Goal: Information Seeking & Learning: Learn about a topic

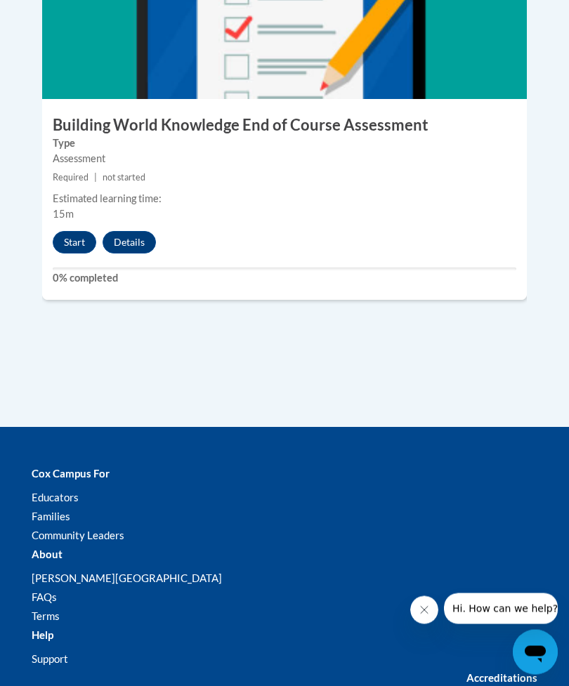
scroll to position [2791, 0]
click at [72, 231] on button "Start" at bounding box center [75, 242] width 44 height 22
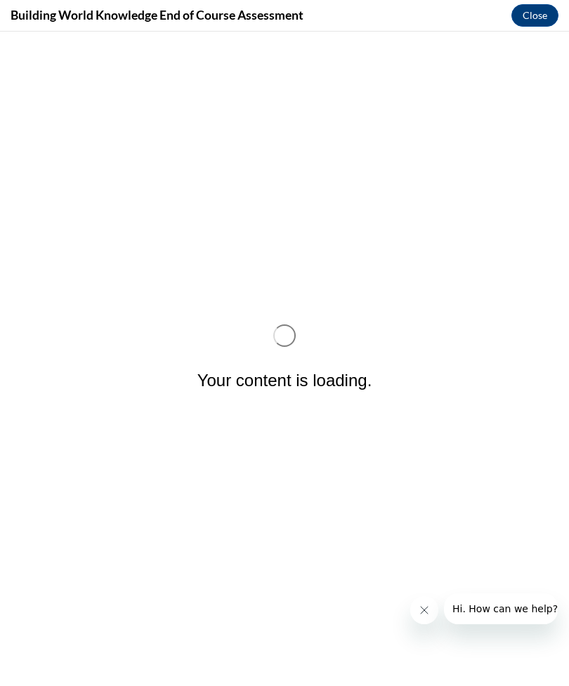
scroll to position [0, 0]
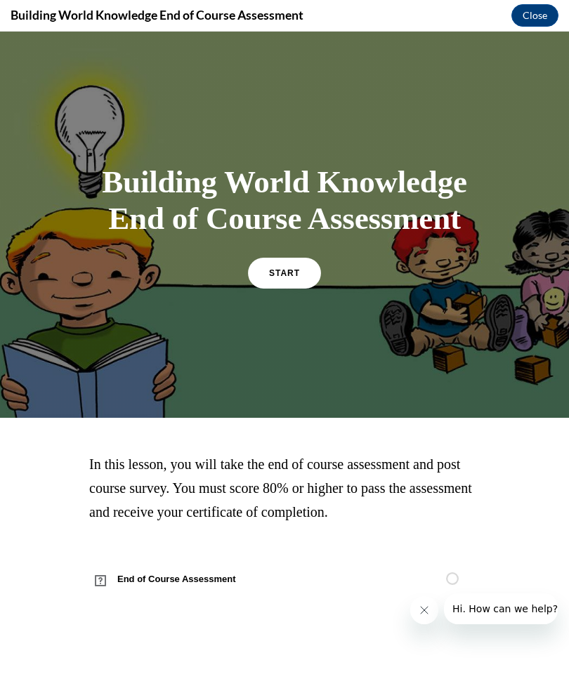
click at [292, 280] on link "START" at bounding box center [284, 273] width 73 height 31
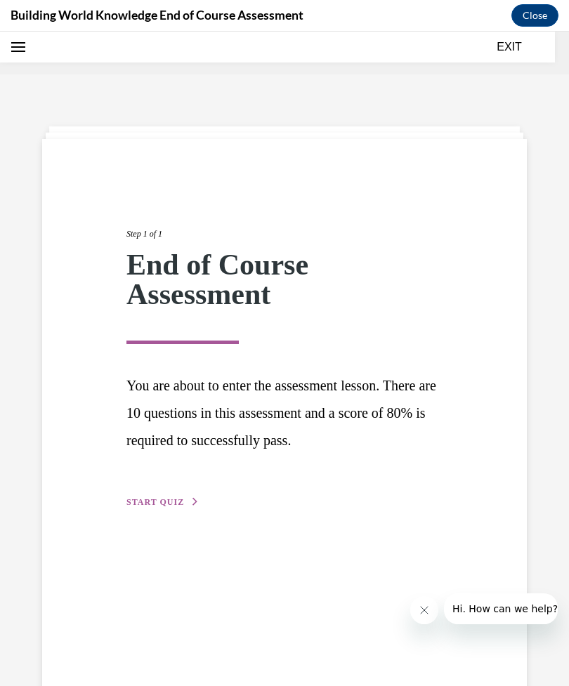
scroll to position [44, 0]
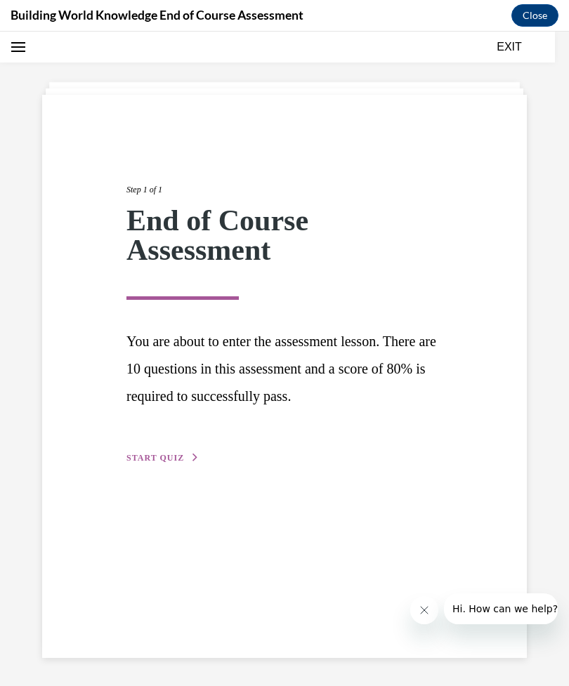
click at [173, 455] on span "START QUIZ" at bounding box center [155, 458] width 58 height 10
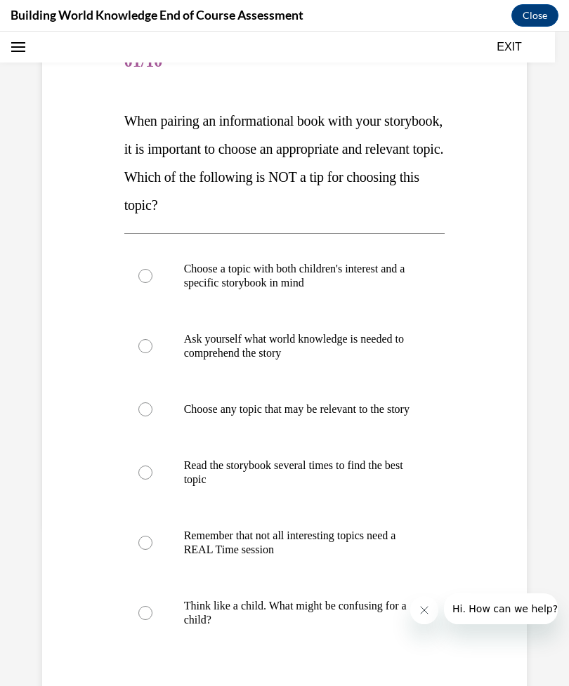
scroll to position [165, 0]
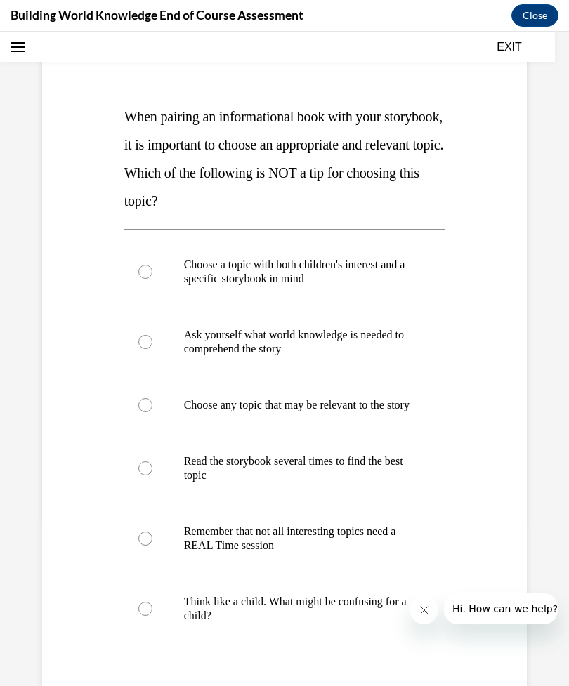
click at [355, 411] on p "Choose any topic that may be relevant to the story" at bounding box center [297, 405] width 226 height 14
click at [152, 411] on input "Choose any topic that may be relevant to the story" at bounding box center [145, 405] width 14 height 14
radio input "true"
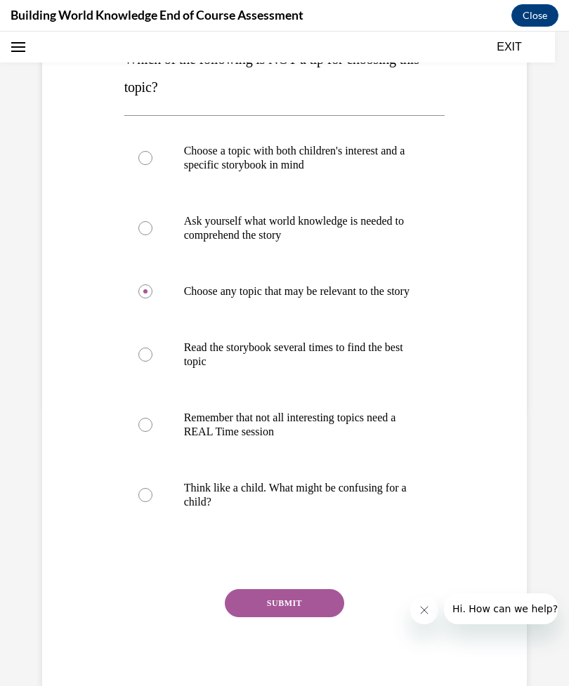
scroll to position [277, 0]
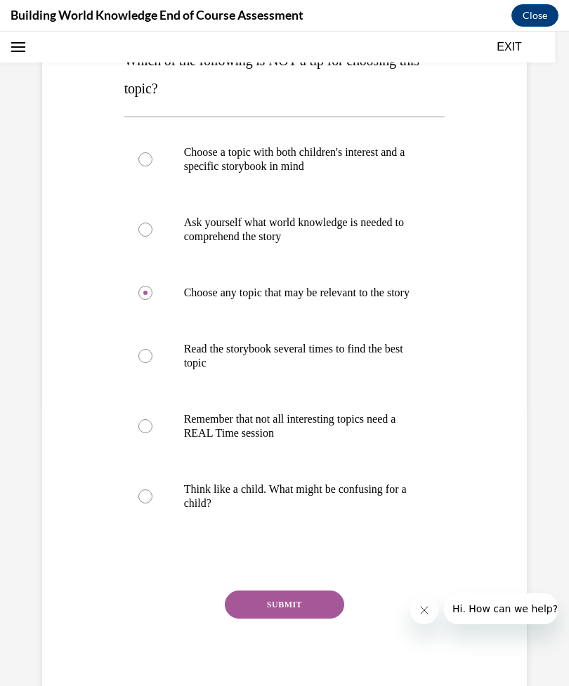
click at [372, 440] on p "Remember that not all interesting topics need a REAL Time session" at bounding box center [297, 426] width 226 height 28
click at [152, 433] on input "Remember that not all interesting topics need a REAL Time session" at bounding box center [145, 426] width 14 height 14
radio input "true"
click at [307, 617] on button "SUBMIT" at bounding box center [284, 605] width 119 height 28
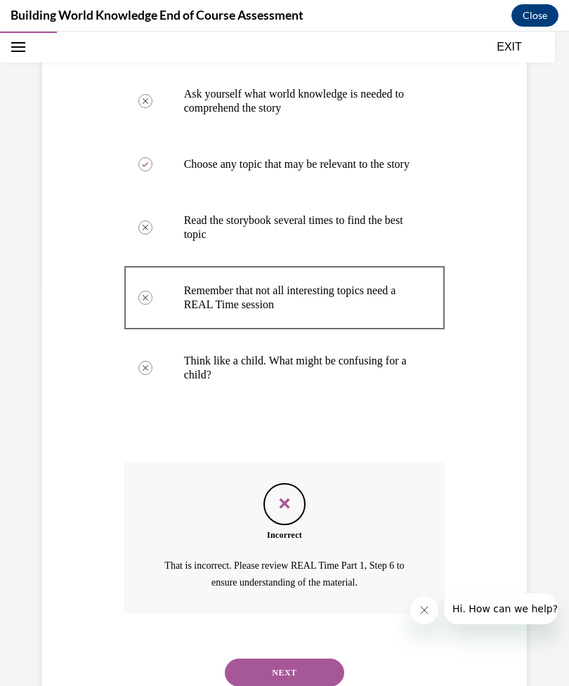
scroll to position [407, 0]
click at [299, 664] on button "NEXT" at bounding box center [284, 672] width 119 height 28
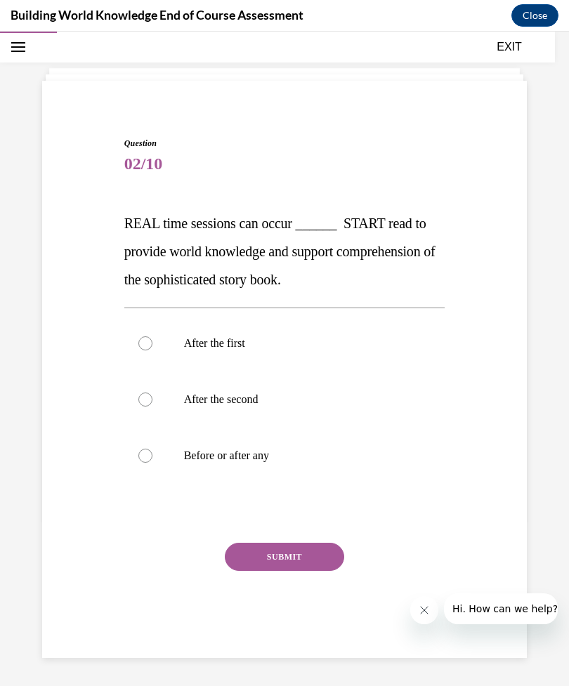
scroll to position [44, 0]
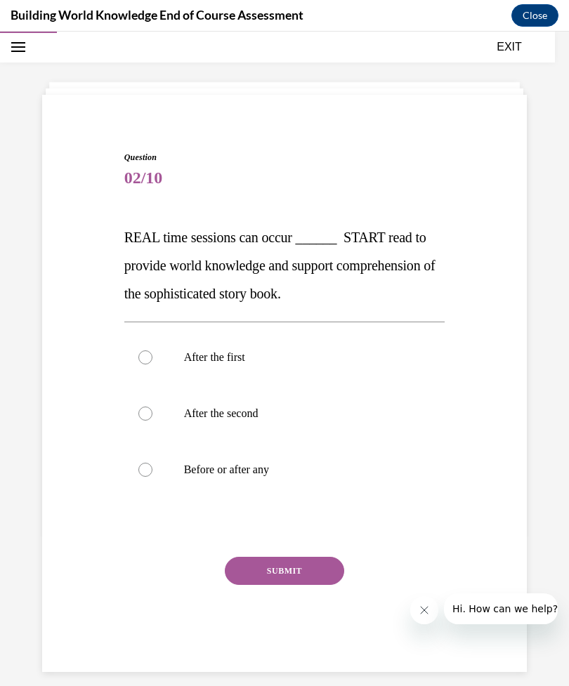
click at [232, 357] on p "After the first" at bounding box center [297, 357] width 226 height 14
click at [152, 357] on input "After the first" at bounding box center [145, 357] width 14 height 14
radio input "true"
click at [312, 395] on label "After the second" at bounding box center [284, 414] width 321 height 56
click at [152, 407] on input "After the second" at bounding box center [145, 414] width 14 height 14
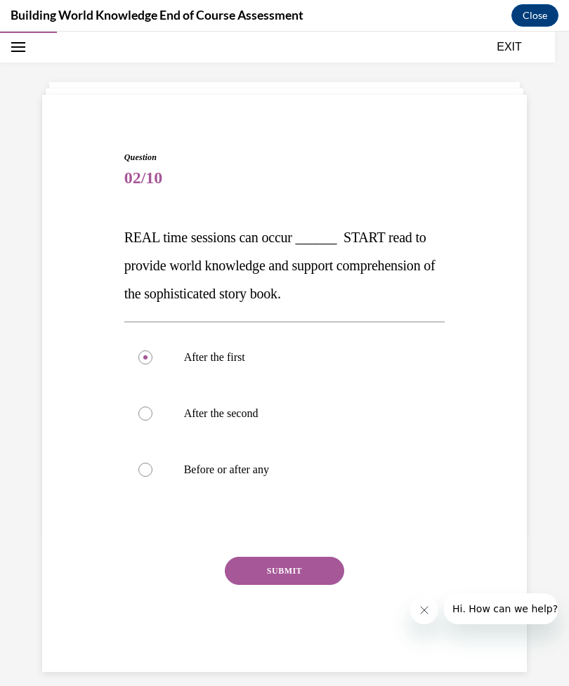
radio input "true"
click at [300, 561] on button "SUBMIT" at bounding box center [284, 571] width 119 height 28
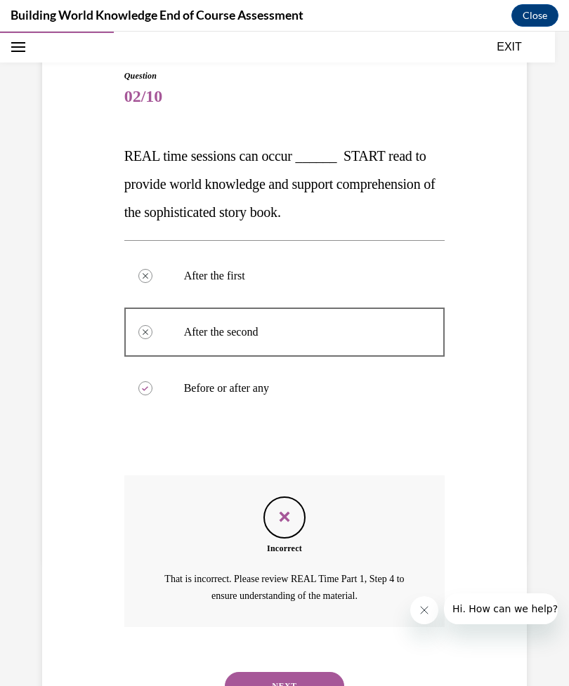
click at [292, 672] on button "NEXT" at bounding box center [284, 686] width 119 height 28
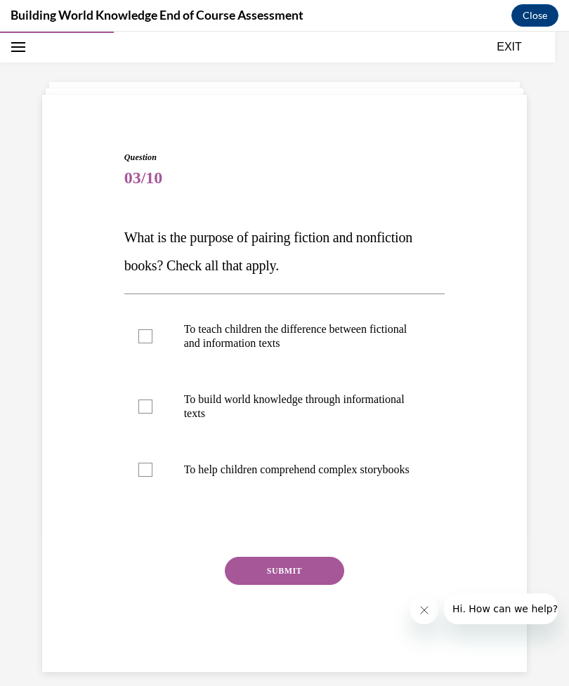
click at [317, 322] on p "To teach children the difference between fictional and information texts" at bounding box center [297, 336] width 226 height 28
click at [152, 329] on input "To teach children the difference between fictional and information texts" at bounding box center [145, 336] width 14 height 14
checkbox input "true"
click at [358, 477] on p "To help children comprehend complex storybooks" at bounding box center [297, 470] width 226 height 14
click at [152, 477] on input "To help children comprehend complex storybooks" at bounding box center [145, 470] width 14 height 14
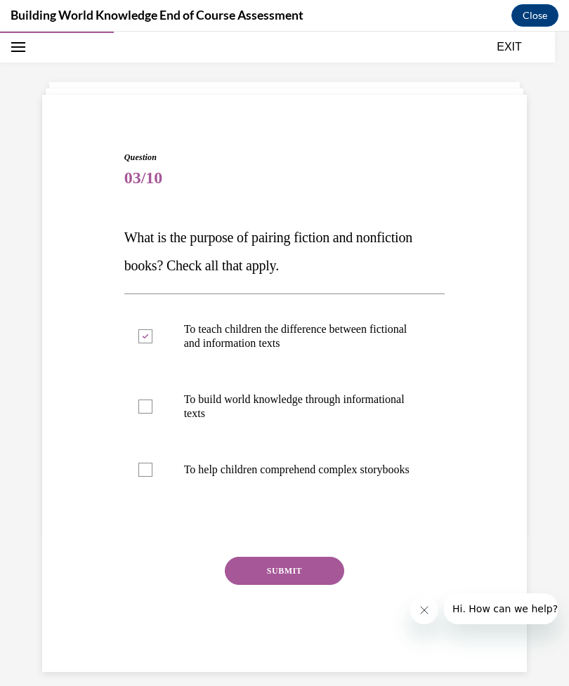
checkbox input "true"
click at [312, 417] on p "To build world knowledge through informational texts" at bounding box center [297, 407] width 226 height 28
click at [152, 414] on input "To build world knowledge through informational texts" at bounding box center [145, 407] width 14 height 14
checkbox input "true"
click at [322, 563] on div "Question 03/10 What is the purpose of pairing fiction and nonfiction books? Che…" at bounding box center [284, 411] width 321 height 521
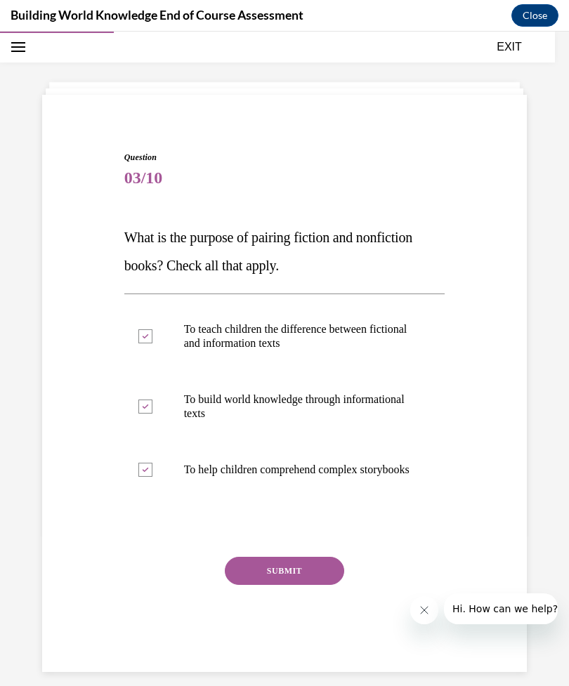
click at [315, 576] on button "SUBMIT" at bounding box center [284, 571] width 119 height 28
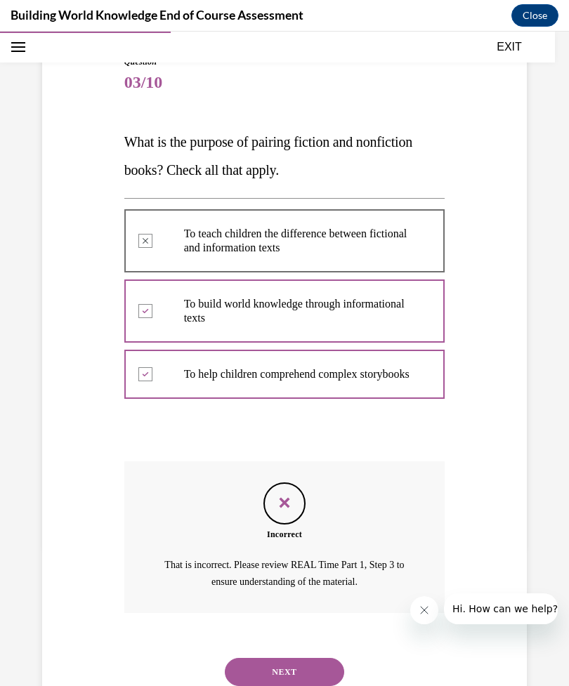
click at [320, 681] on button "NEXT" at bounding box center [284, 672] width 119 height 28
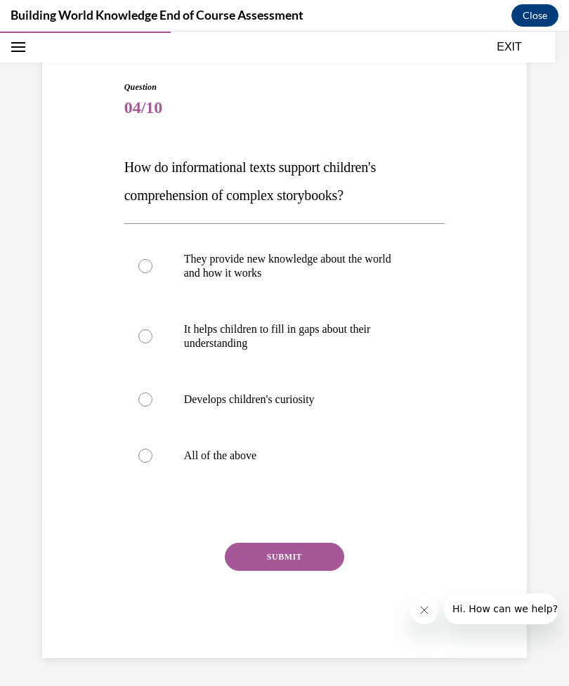
click at [320, 681] on div "Home Question 03/10 What is the purpose of pairing fiction and nonfiction books…" at bounding box center [284, 359] width 569 height 655
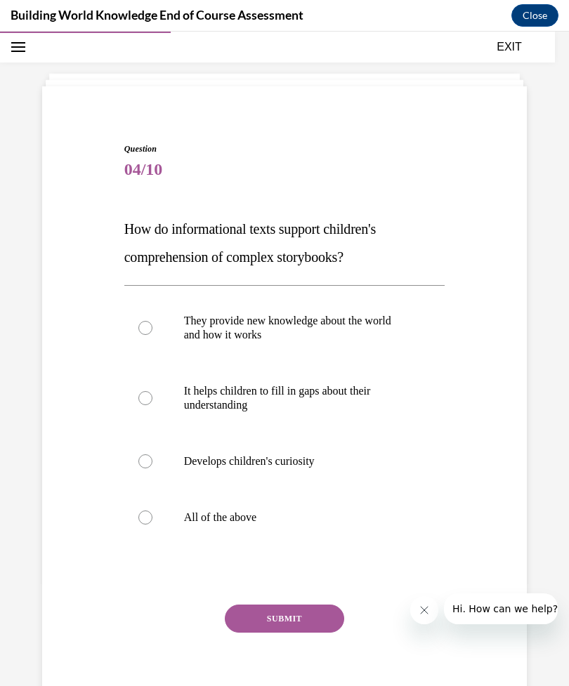
click at [342, 325] on p "They provide new knowledge about the world and how it works" at bounding box center [297, 328] width 226 height 28
click at [152, 325] on input "They provide new knowledge about the world and how it works" at bounding box center [145, 328] width 14 height 14
radio input "true"
click at [362, 414] on label "It helps children to fill in gaps about their understanding" at bounding box center [284, 398] width 321 height 70
click at [152, 405] on input "It helps children to fill in gaps about their understanding" at bounding box center [145, 398] width 14 height 14
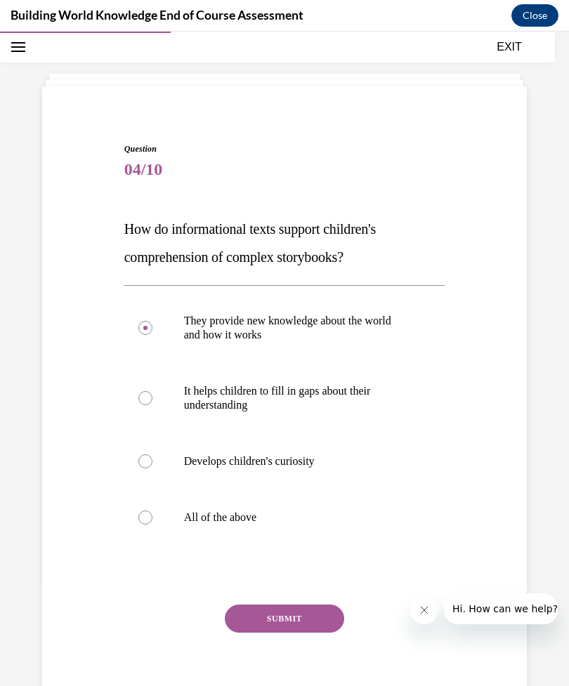
radio input "true"
click at [312, 621] on button "SUBMIT" at bounding box center [284, 619] width 119 height 28
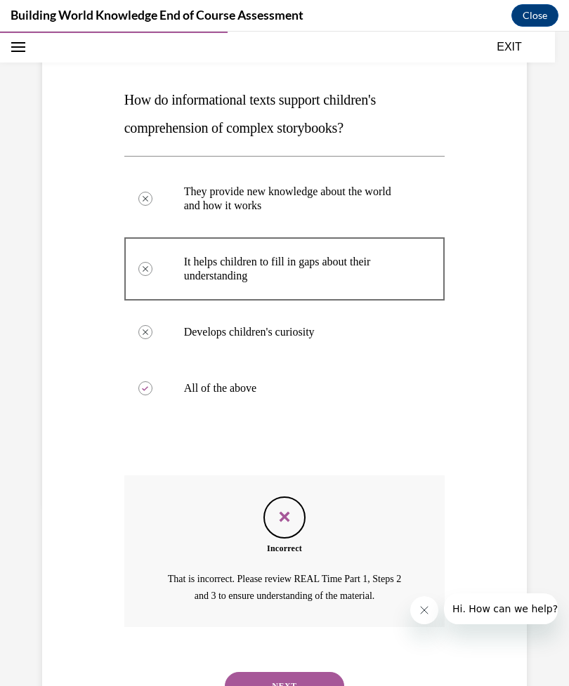
click at [294, 672] on button "NEXT" at bounding box center [284, 686] width 119 height 28
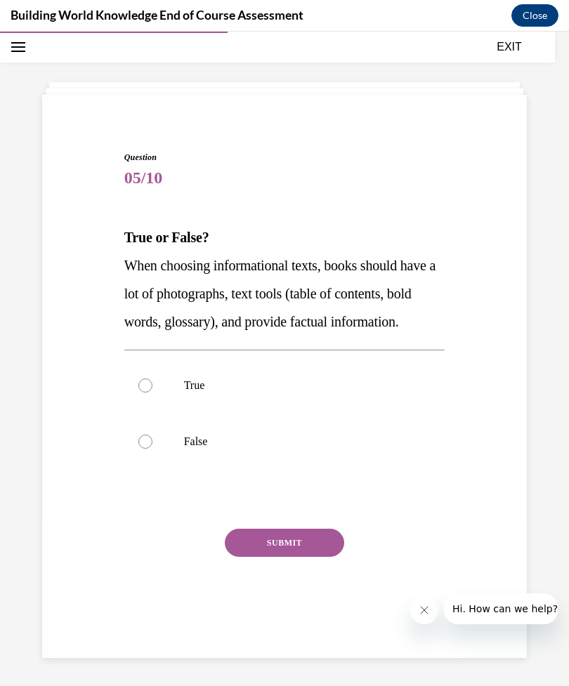
scroll to position [44, 0]
click at [173, 404] on label "True" at bounding box center [284, 386] width 321 height 56
click at [152, 393] on input "True" at bounding box center [145, 386] width 14 height 14
radio input "true"
click at [306, 557] on button "SUBMIT" at bounding box center [284, 543] width 119 height 28
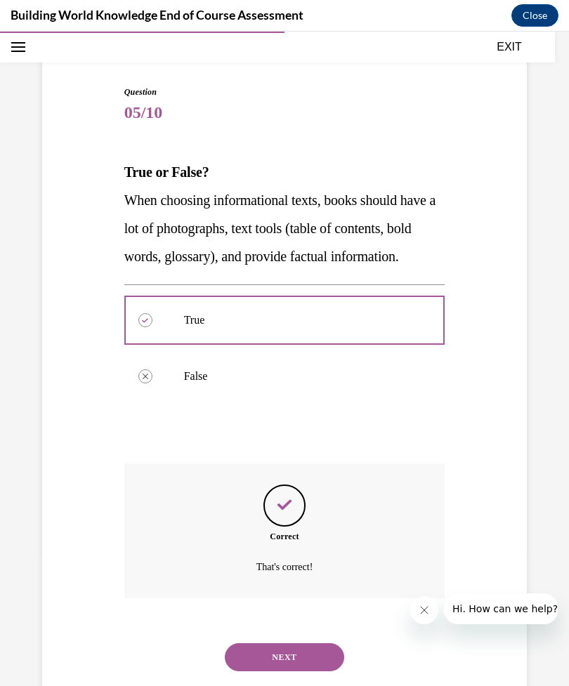
click at [294, 667] on button "NEXT" at bounding box center [284, 657] width 119 height 28
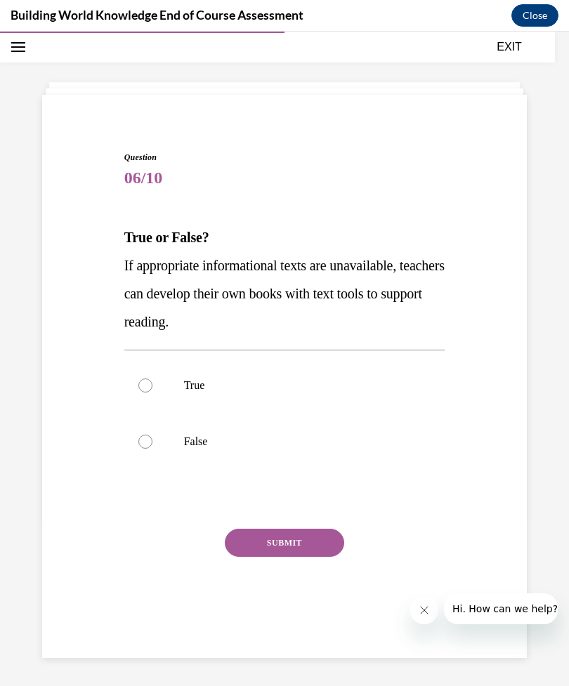
click at [204, 376] on label "True" at bounding box center [284, 386] width 321 height 56
click at [152, 379] on input "True" at bounding box center [145, 386] width 14 height 14
radio input "true"
click at [303, 546] on button "SUBMIT" at bounding box center [284, 543] width 119 height 28
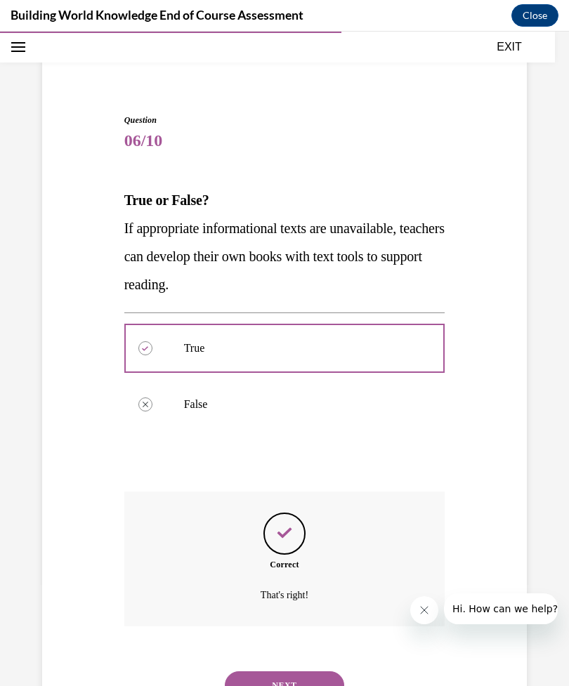
click at [289, 675] on button "NEXT" at bounding box center [284, 685] width 119 height 28
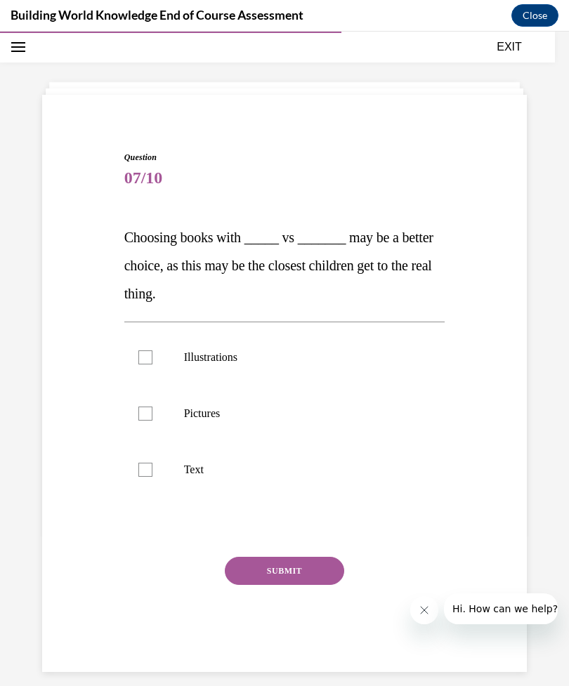
click at [202, 419] on p "Pictures" at bounding box center [297, 414] width 226 height 14
click at [152, 419] on input "Pictures" at bounding box center [145, 414] width 14 height 14
checkbox input "true"
click at [250, 358] on p "Illustrations" at bounding box center [297, 357] width 226 height 14
click at [152, 358] on input "Illustrations" at bounding box center [145, 357] width 14 height 14
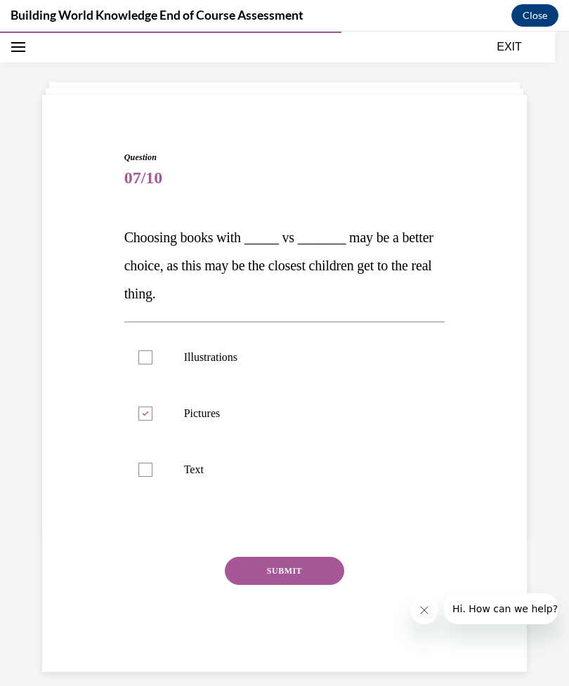
checkbox input "true"
click at [290, 568] on button "SUBMIT" at bounding box center [284, 571] width 119 height 28
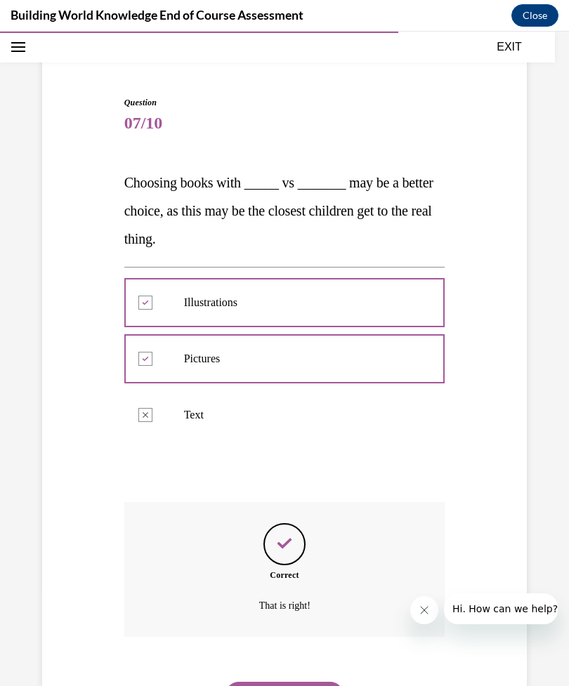
scroll to position [110, 0]
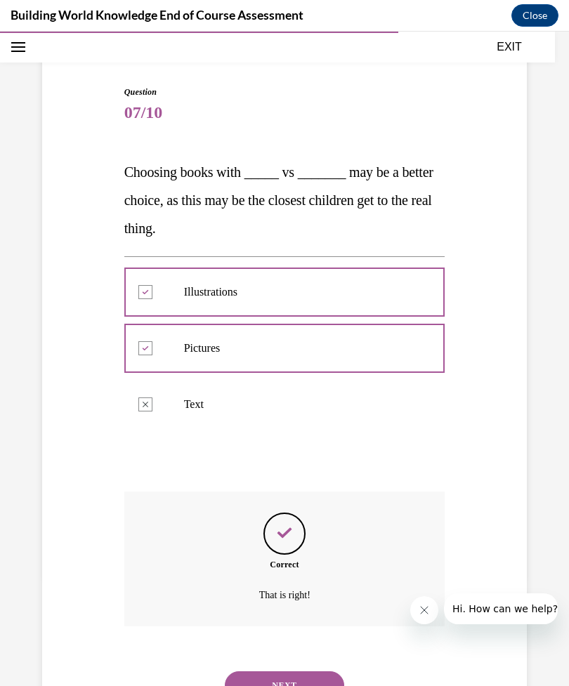
click at [287, 671] on button "NEXT" at bounding box center [284, 685] width 119 height 28
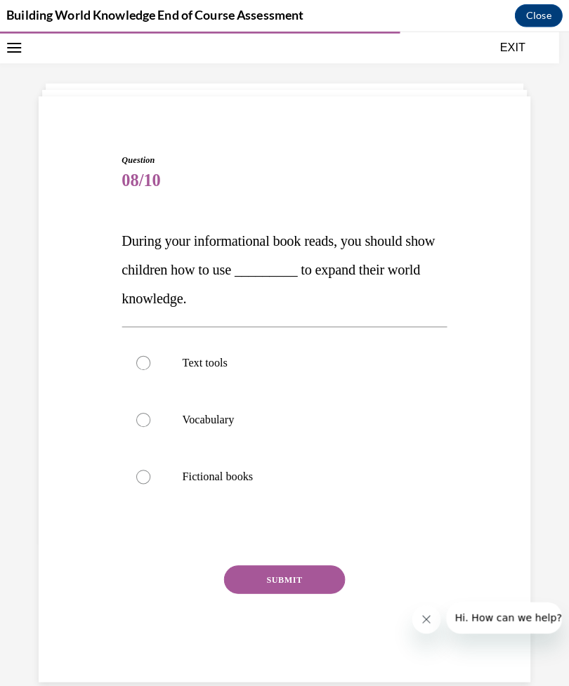
scroll to position [2795, 0]
click at [138, 353] on div at bounding box center [141, 357] width 14 height 14
click at [138, 353] on input "Text tools" at bounding box center [141, 357] width 14 height 14
radio input "true"
click at [309, 572] on button "SUBMIT" at bounding box center [280, 571] width 119 height 28
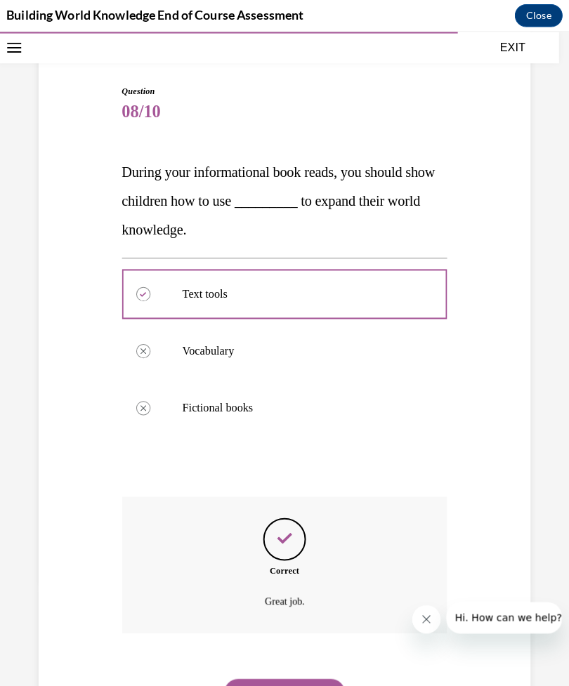
scroll to position [120, 0]
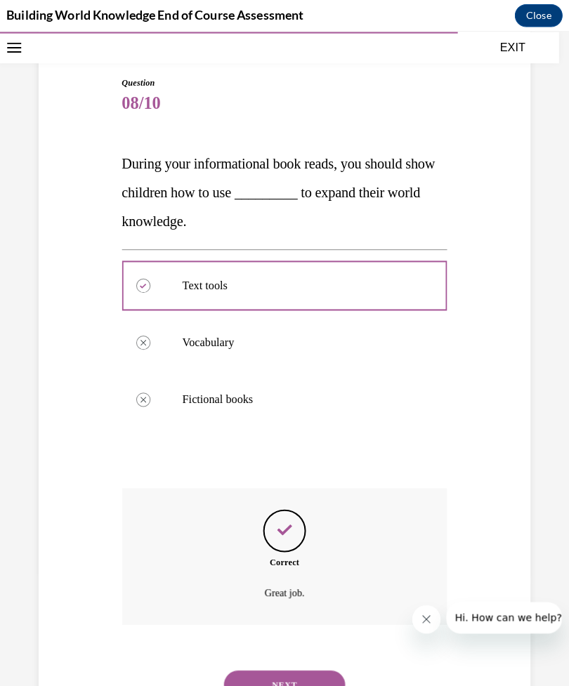
click at [304, 661] on button "NEXT" at bounding box center [280, 675] width 119 height 28
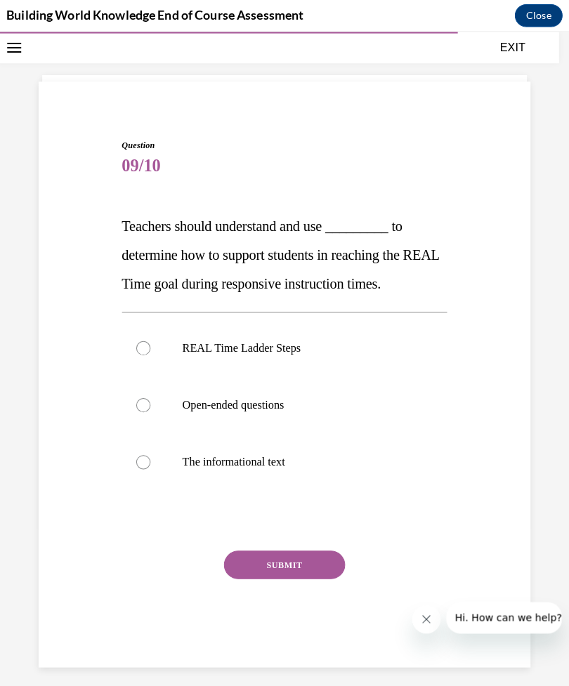
scroll to position [44, 0]
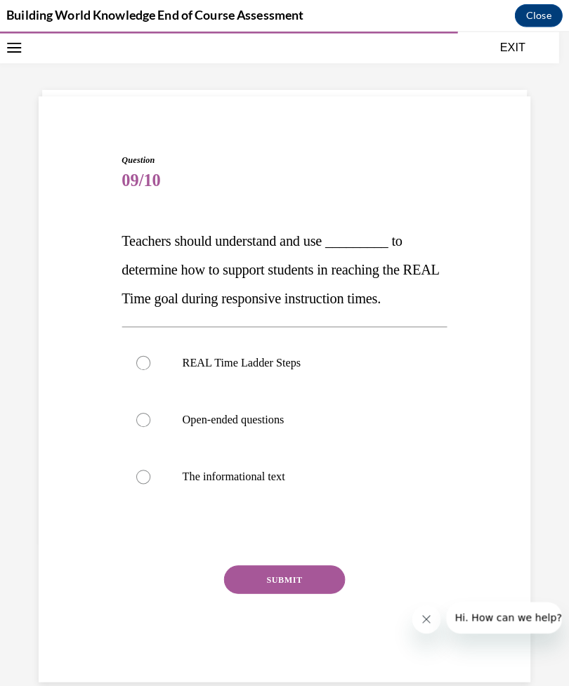
click at [150, 343] on label "REAL Time Ladder Steps" at bounding box center [280, 357] width 321 height 56
click at [148, 350] on input "REAL Time Ladder Steps" at bounding box center [141, 357] width 14 height 14
radio input "true"
click at [309, 567] on button "SUBMIT" at bounding box center [280, 571] width 119 height 28
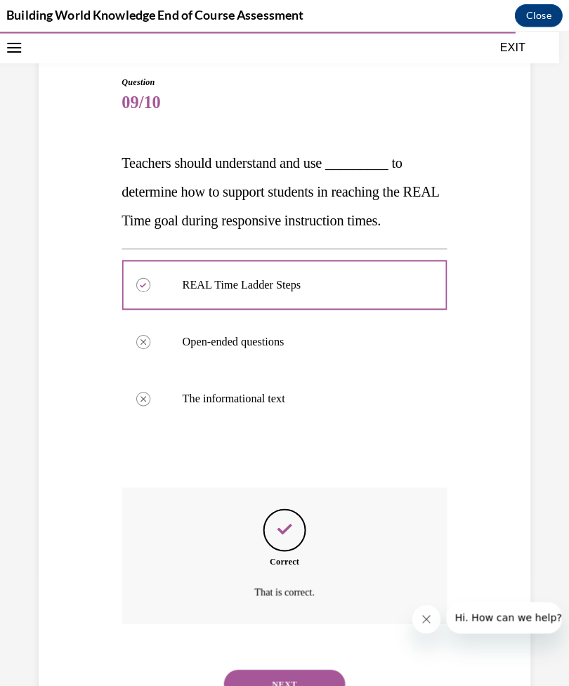
click at [296, 660] on button "NEXT" at bounding box center [280, 674] width 119 height 28
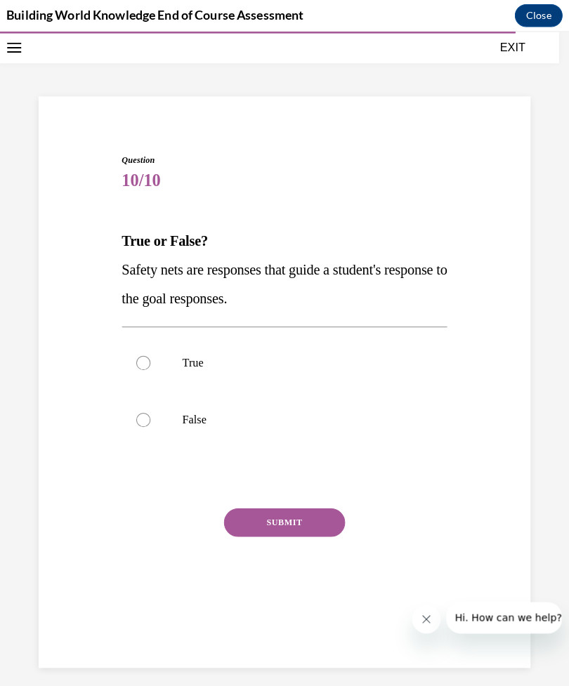
click at [139, 349] on label "True" at bounding box center [280, 357] width 321 height 56
click at [139, 350] on input "True" at bounding box center [141, 357] width 14 height 14
radio input "true"
click at [284, 501] on button "SUBMIT" at bounding box center [280, 515] width 119 height 28
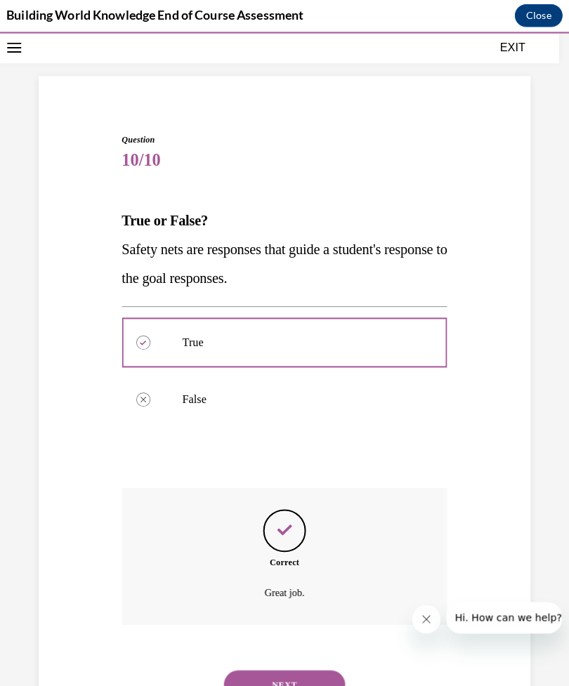
click at [289, 661] on button "NEXT" at bounding box center [280, 675] width 119 height 28
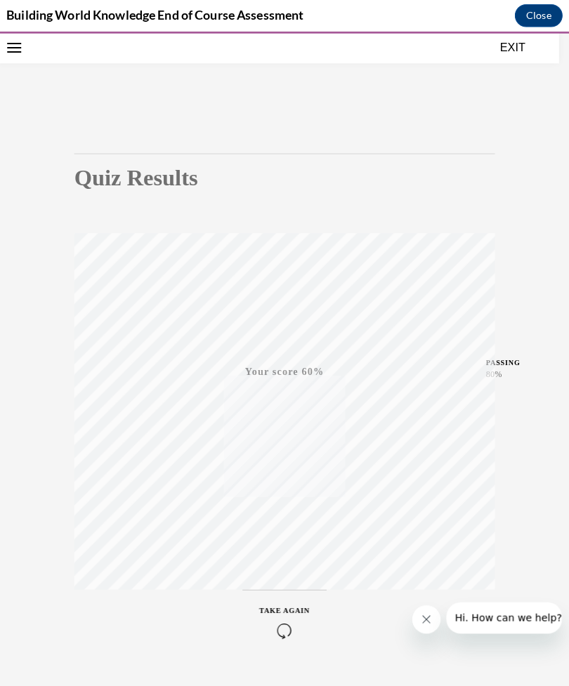
scroll to position [2795, 0]
click at [491, 43] on button "EXIT" at bounding box center [505, 47] width 84 height 17
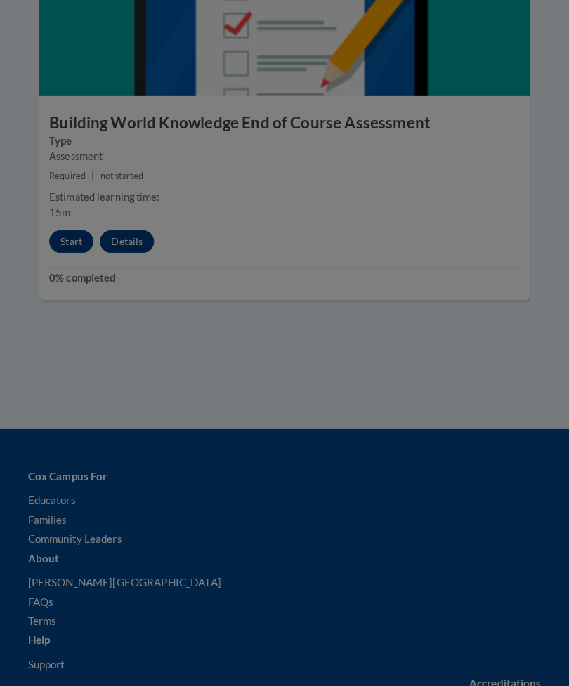
scroll to position [2939, 0]
